Goal: Check status: Check status

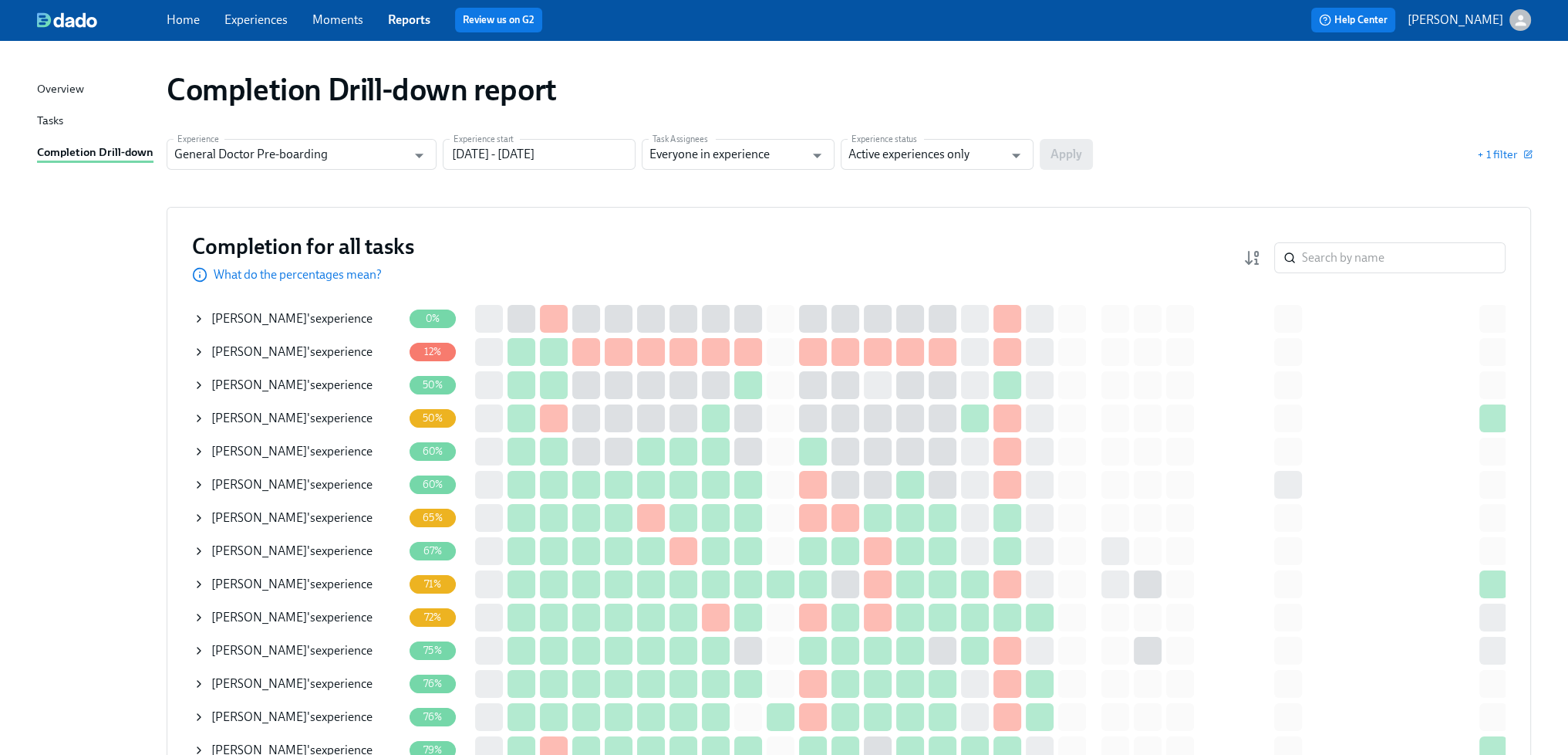
click at [295, 481] on span "[PERSON_NAME]" at bounding box center [259, 484] width 96 height 14
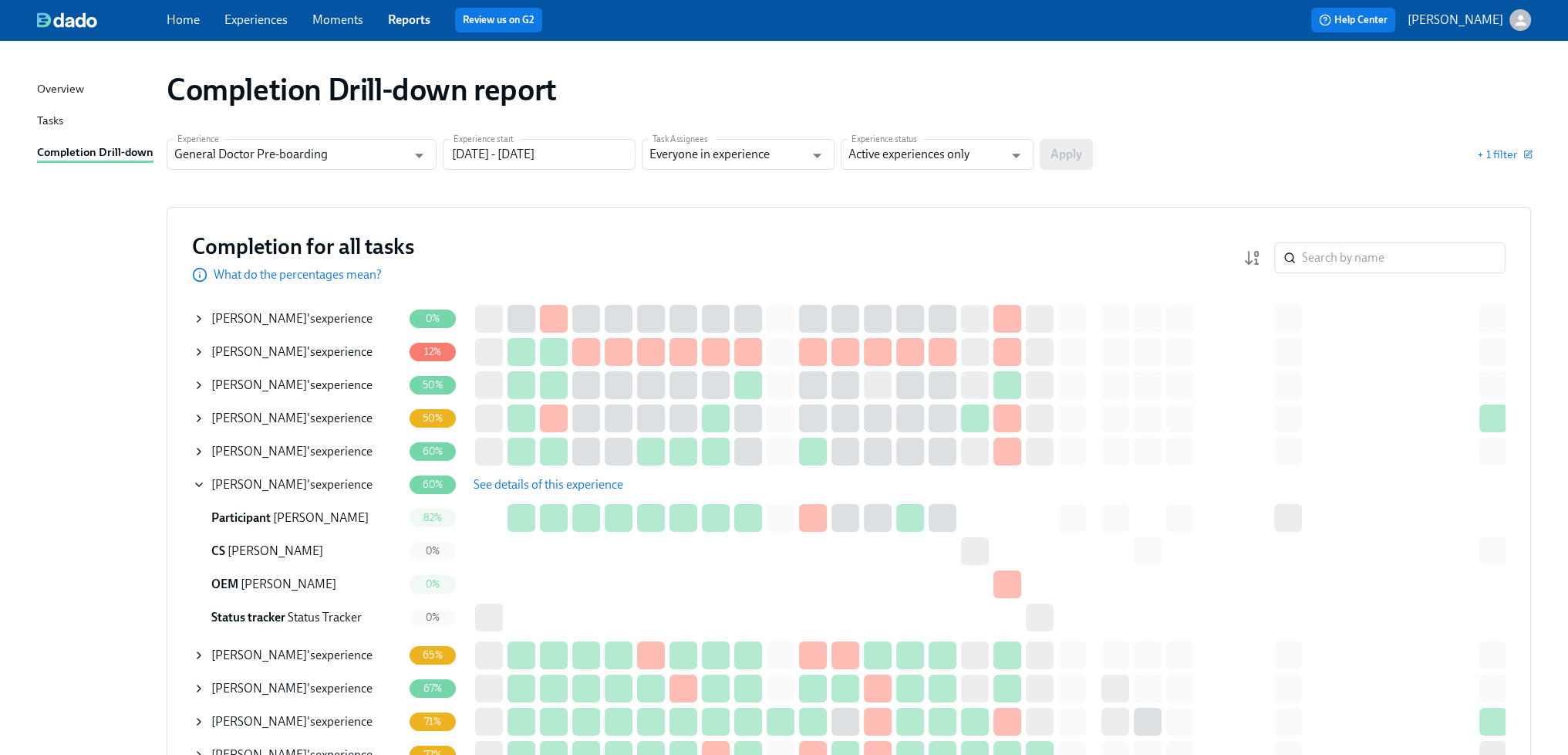
click at [534, 487] on span "See details of this experience" at bounding box center [549, 484] width 150 height 15
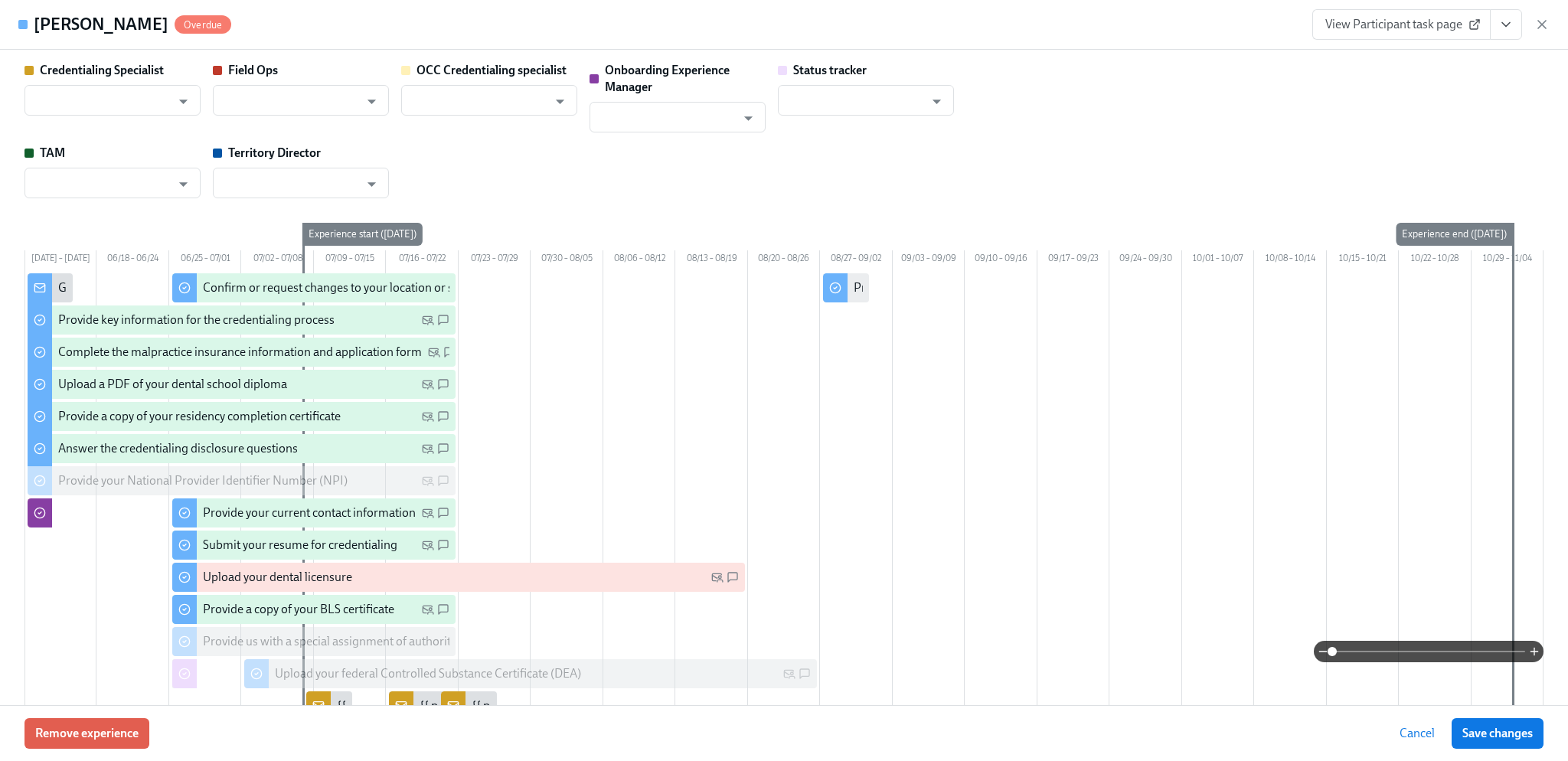
type input "[PERSON_NAME]"
type input "Joyce Calkins"
type input "Shavona Mayers Dixon"
type input "[PERSON_NAME]"
type input "Status Tracker"
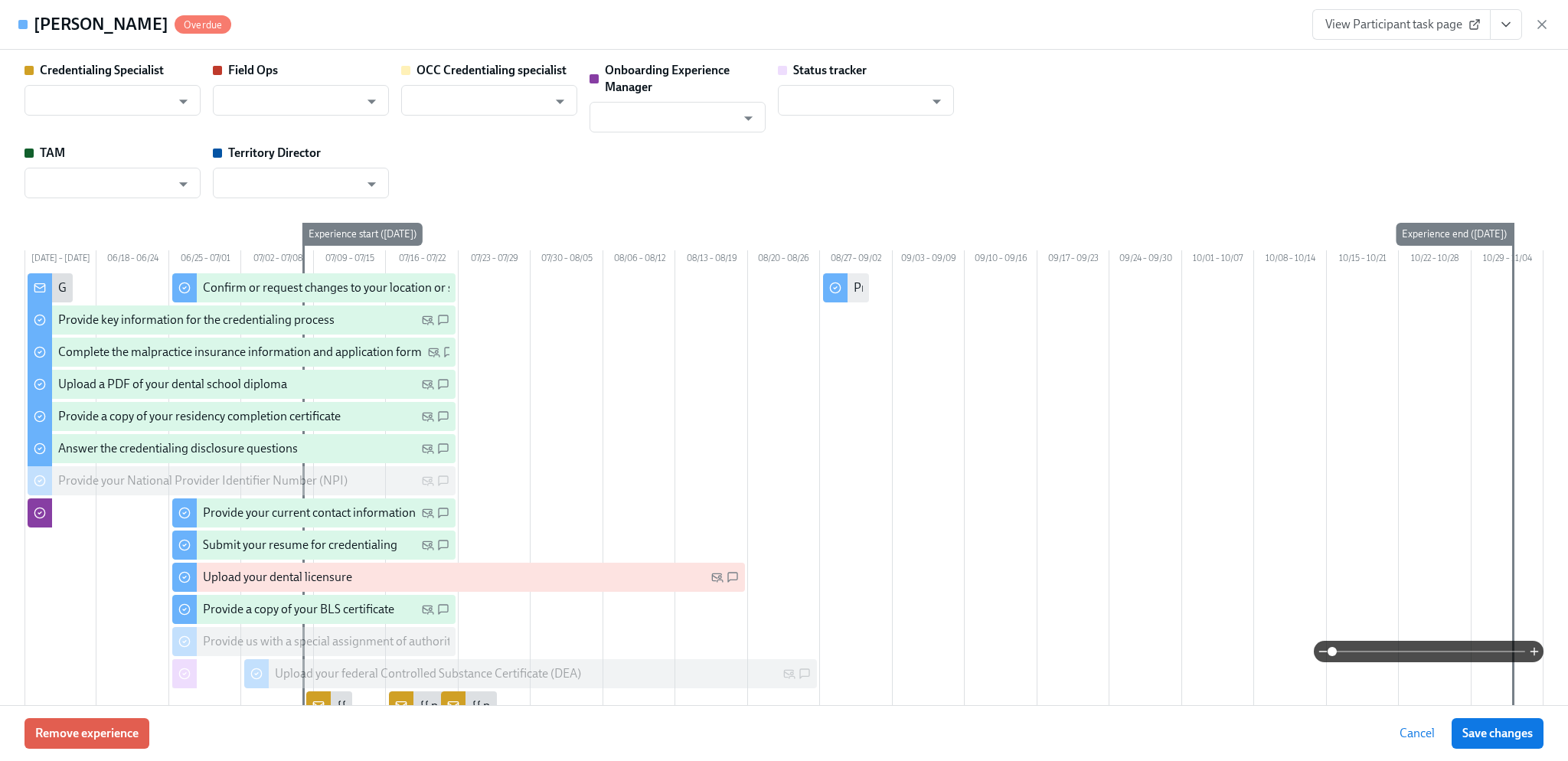
type input "Laura Spawn"
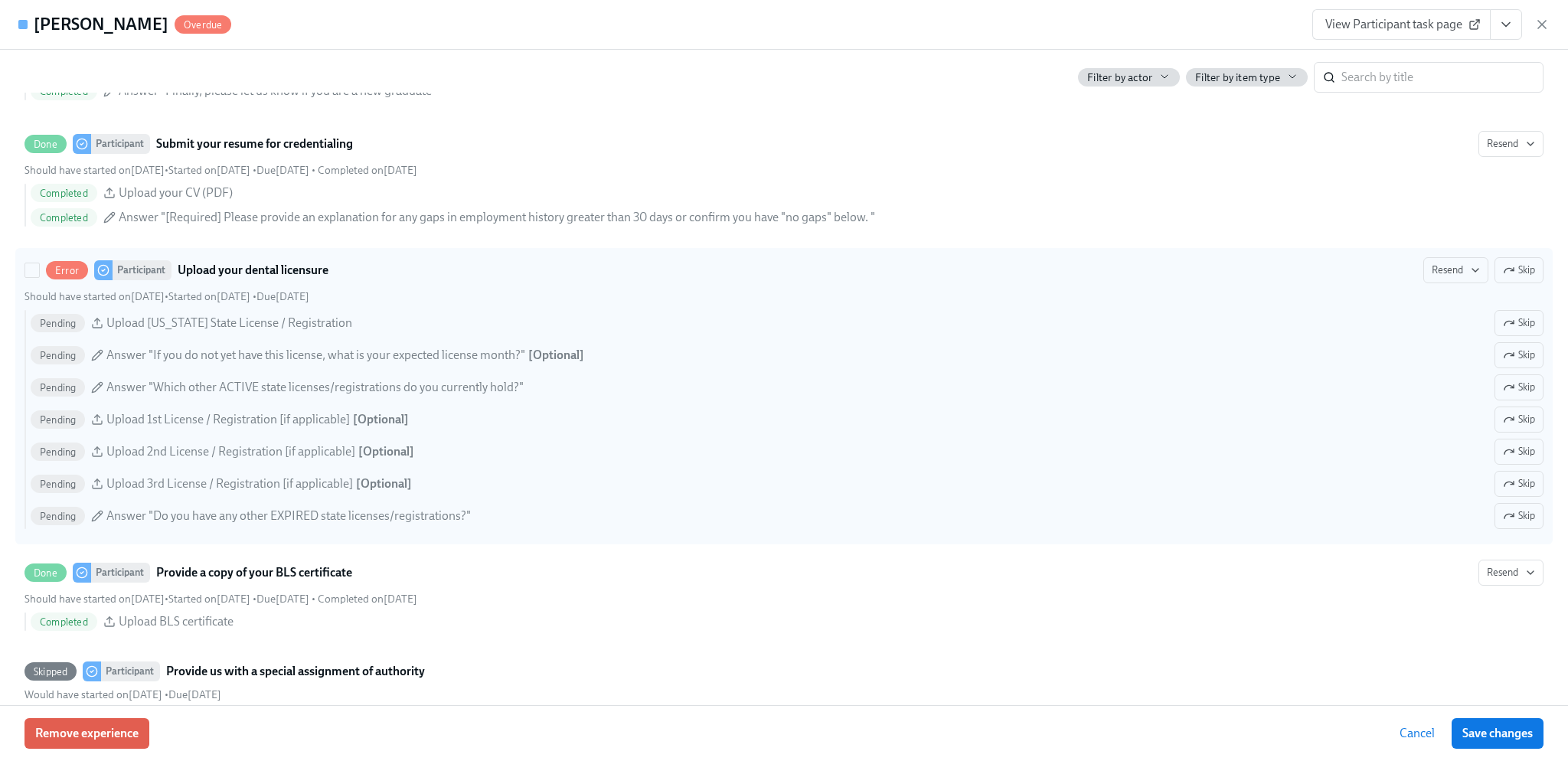
scroll to position [2452, 0]
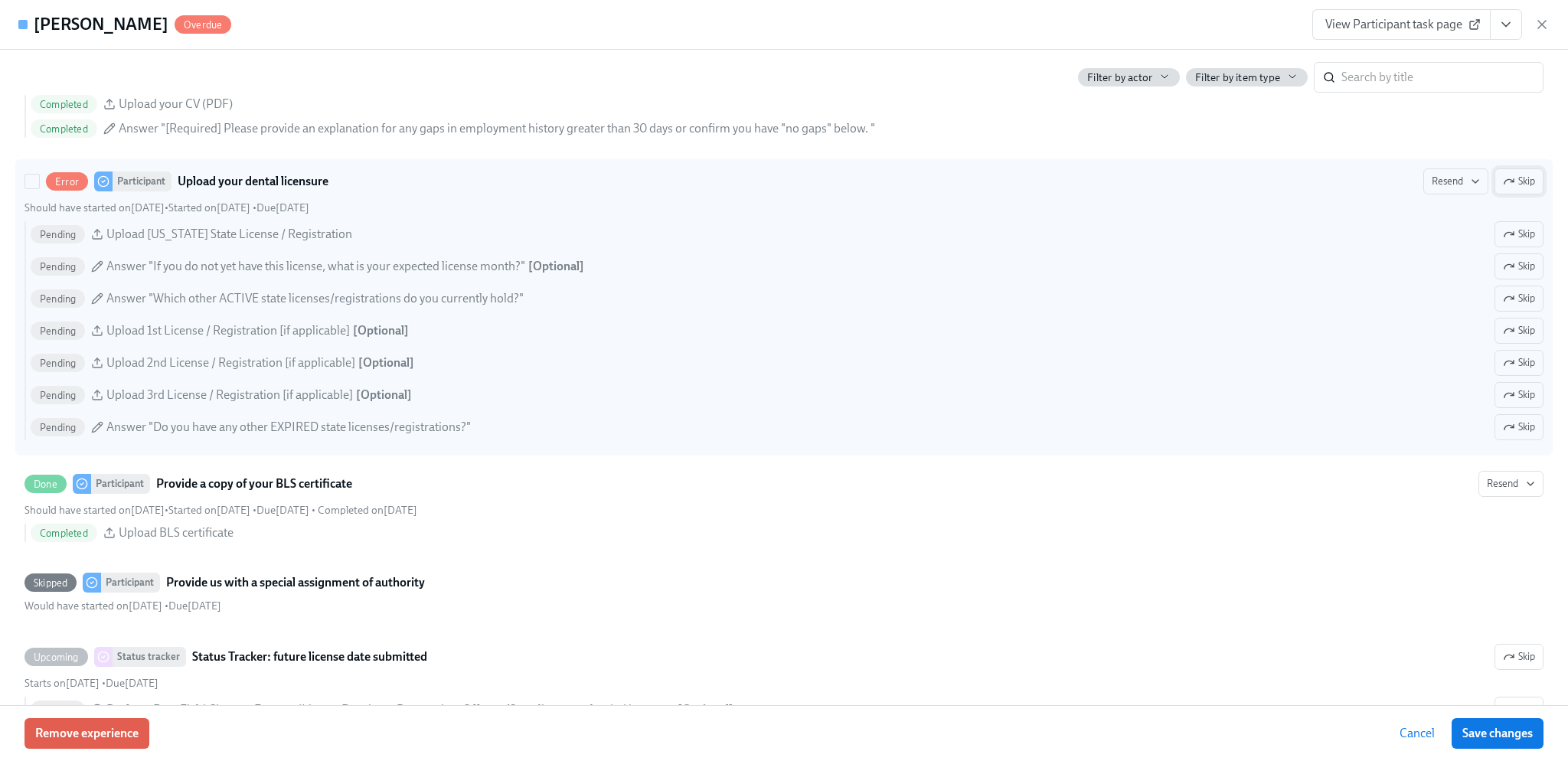
click at [1512, 190] on span "Skip" at bounding box center [1519, 182] width 32 height 15
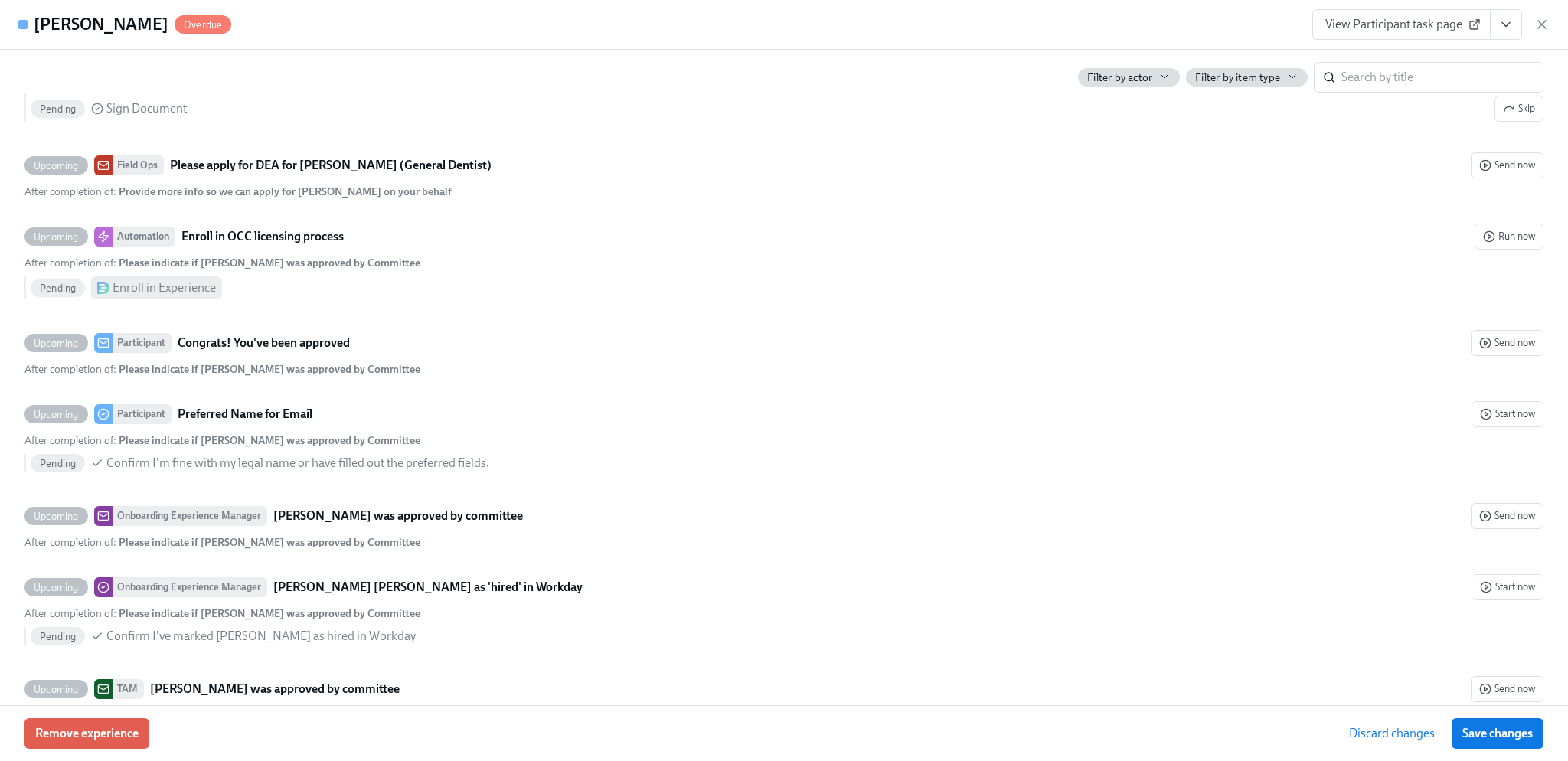
scroll to position [5274, 0]
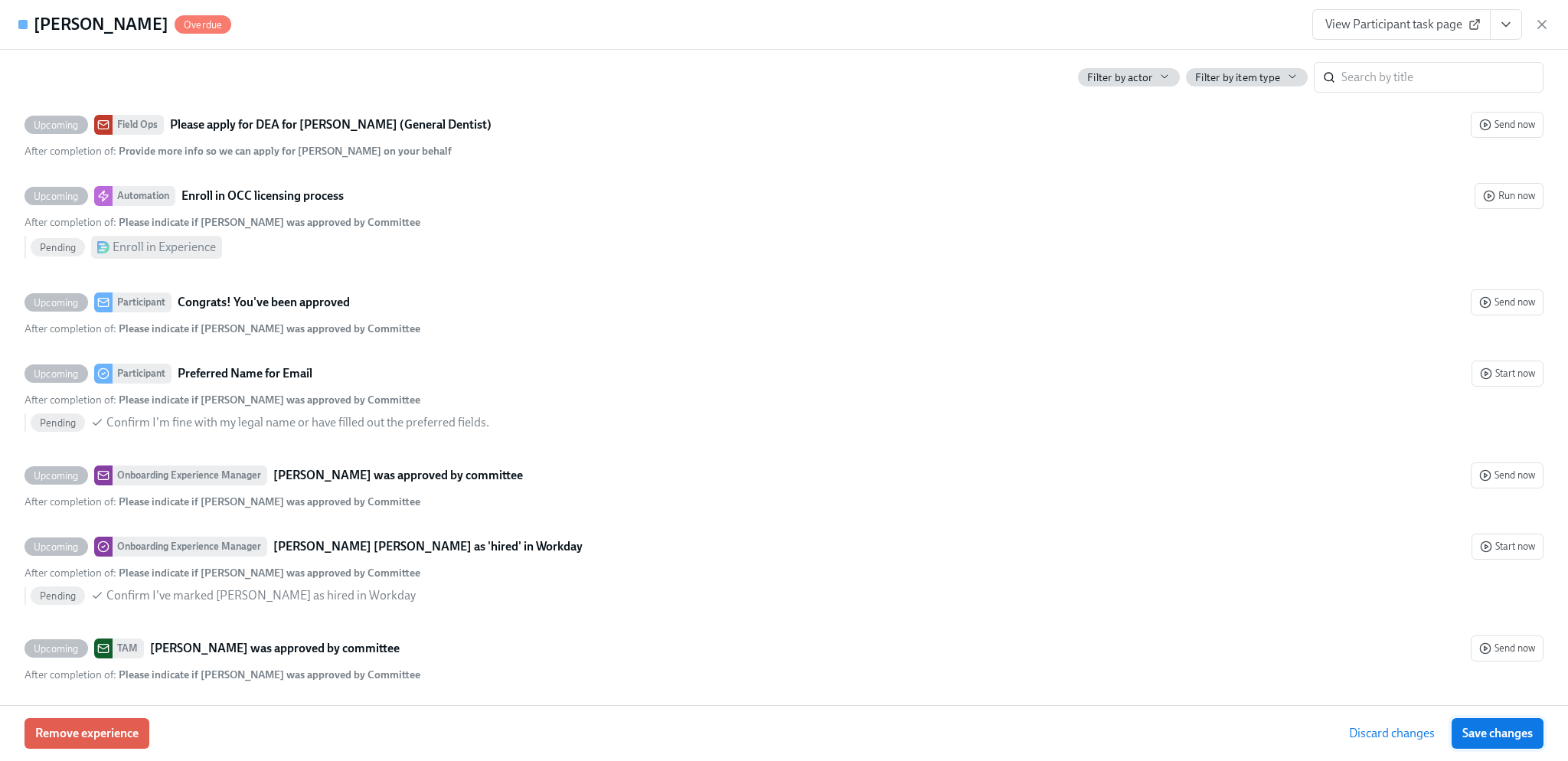
click at [1520, 730] on span "Save changes" at bounding box center [1498, 733] width 70 height 15
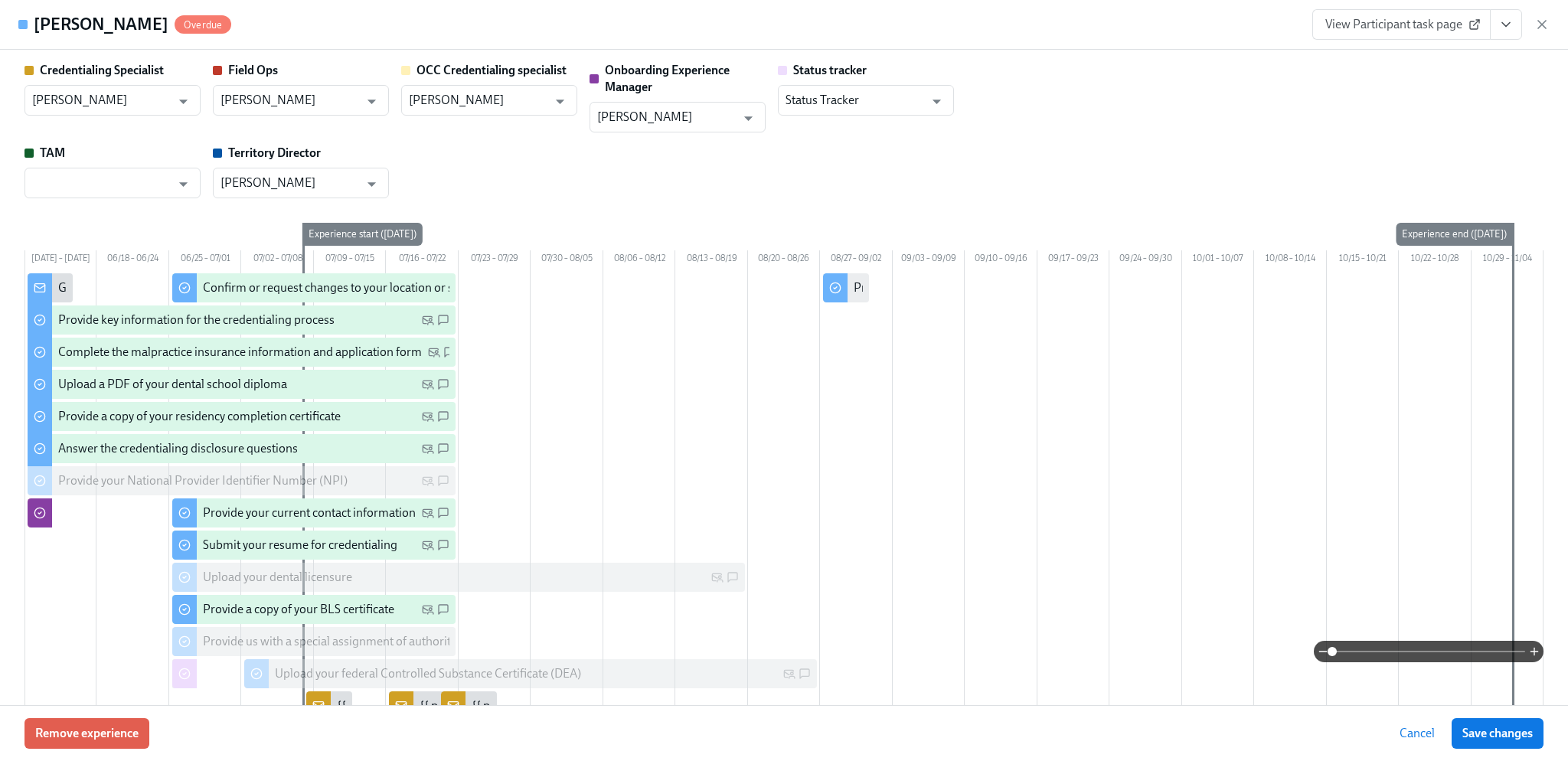
scroll to position [0, 0]
click at [1396, 26] on span "View Participant task page" at bounding box center [1401, 25] width 152 height 15
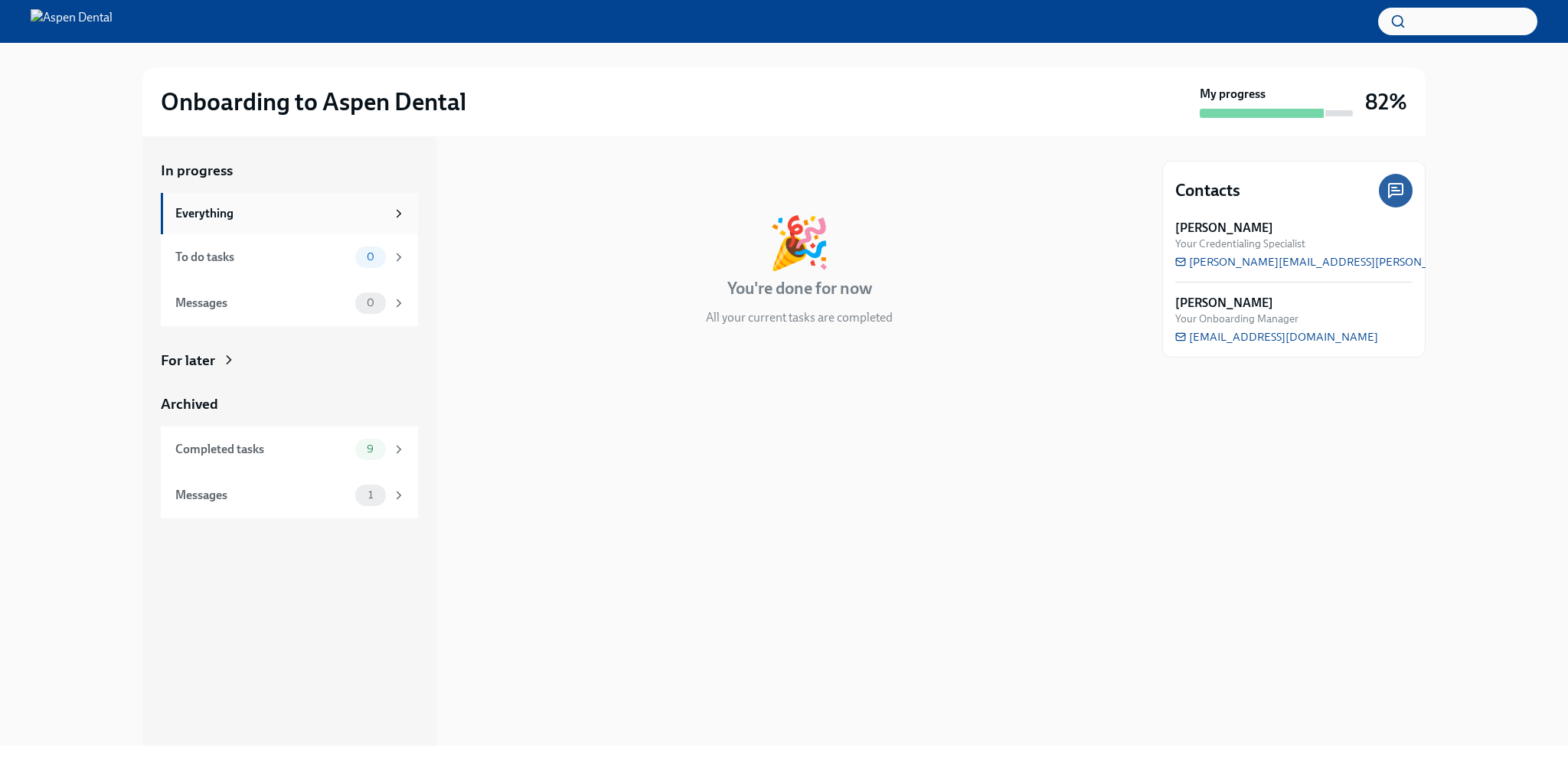
click at [311, 217] on div "Everything" at bounding box center [280, 214] width 210 height 17
